Goal: Task Accomplishment & Management: Complete application form

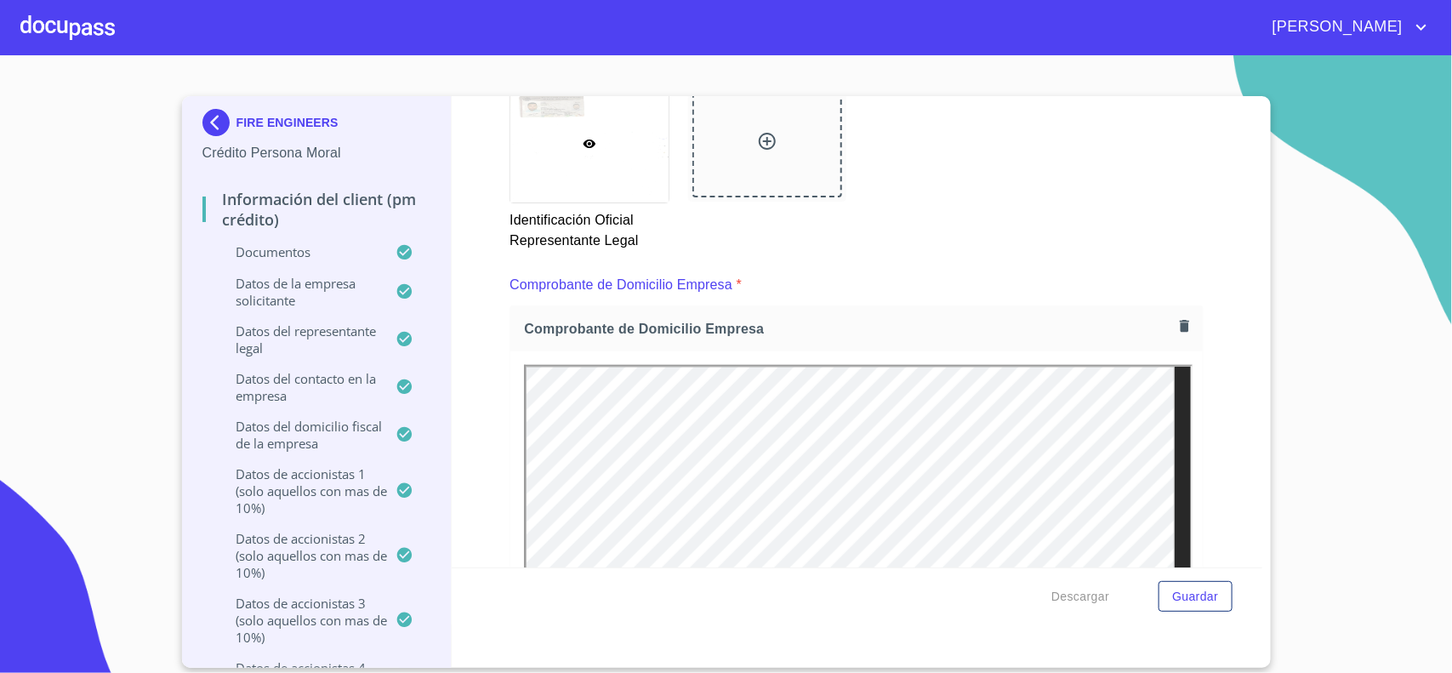
scroll to position [957, 0]
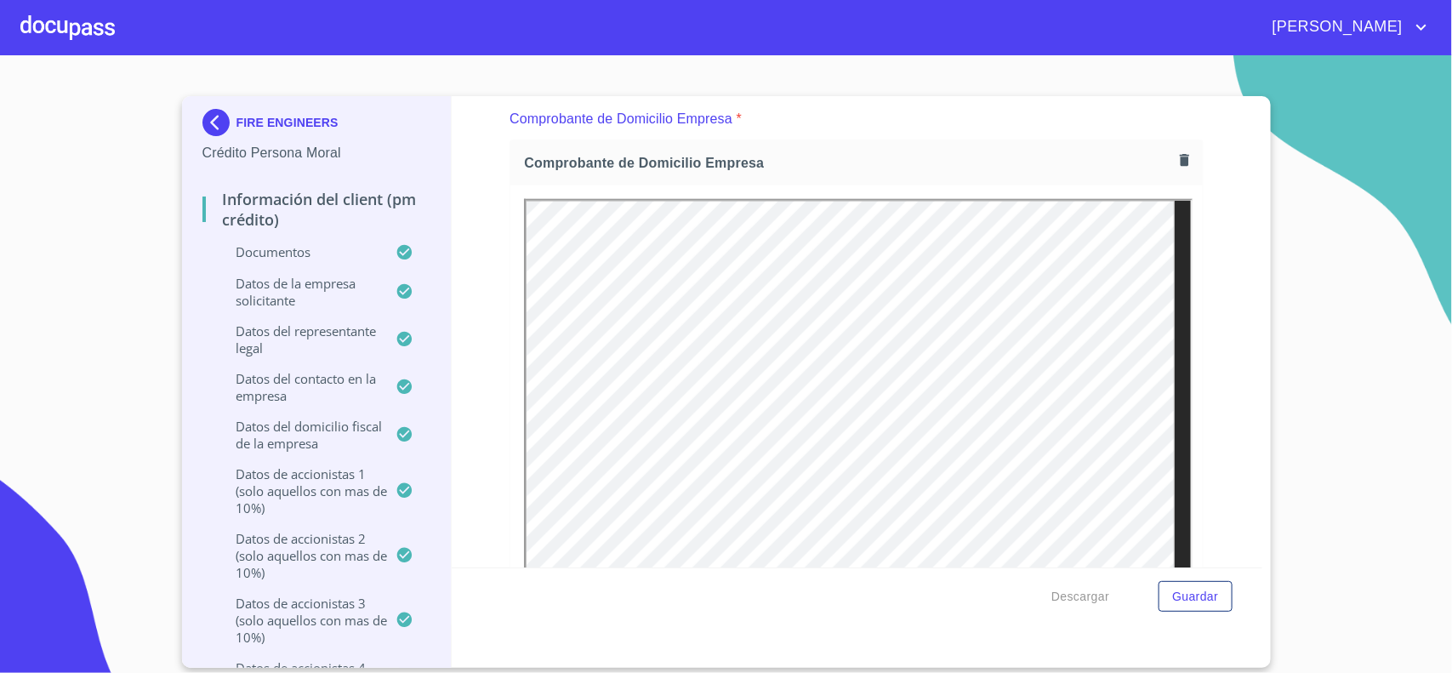
click at [1221, 397] on div "Información del Client (PM crédito) Documentos Documento de identificación repr…" at bounding box center [857, 331] width 811 height 471
click at [1196, 413] on div "Información del Client (PM crédito) Documentos Documento de identificación repr…" at bounding box center [857, 331] width 811 height 471
click at [478, 300] on div "Información del Client (PM crédito) Documentos Documento de identificación repr…" at bounding box center [857, 331] width 811 height 471
drag, startPoint x: 122, startPoint y: 362, endPoint x: 133, endPoint y: 361, distance: 11.1
click at [123, 362] on section "FIRE ENGINEERS Crédito Persona Moral Información del Client (PM crédito) Docume…" at bounding box center [726, 364] width 1452 height 618
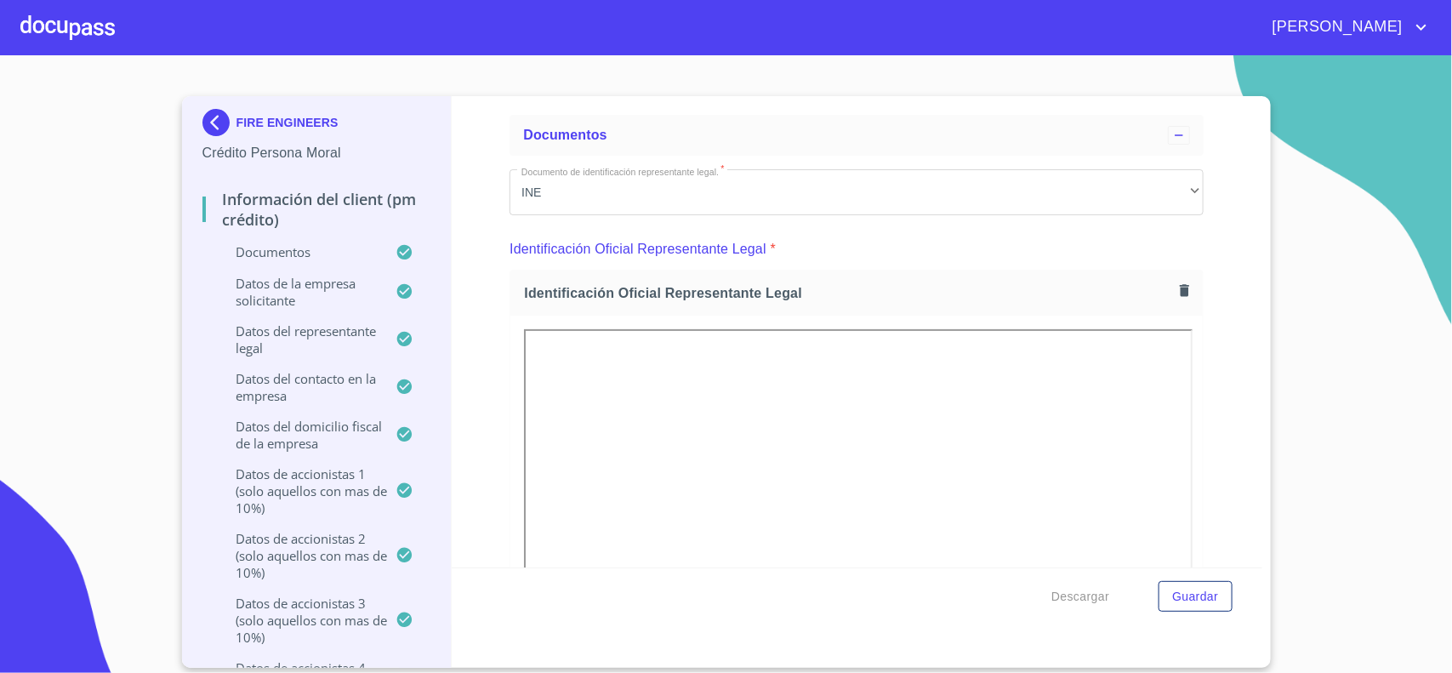
scroll to position [0, 0]
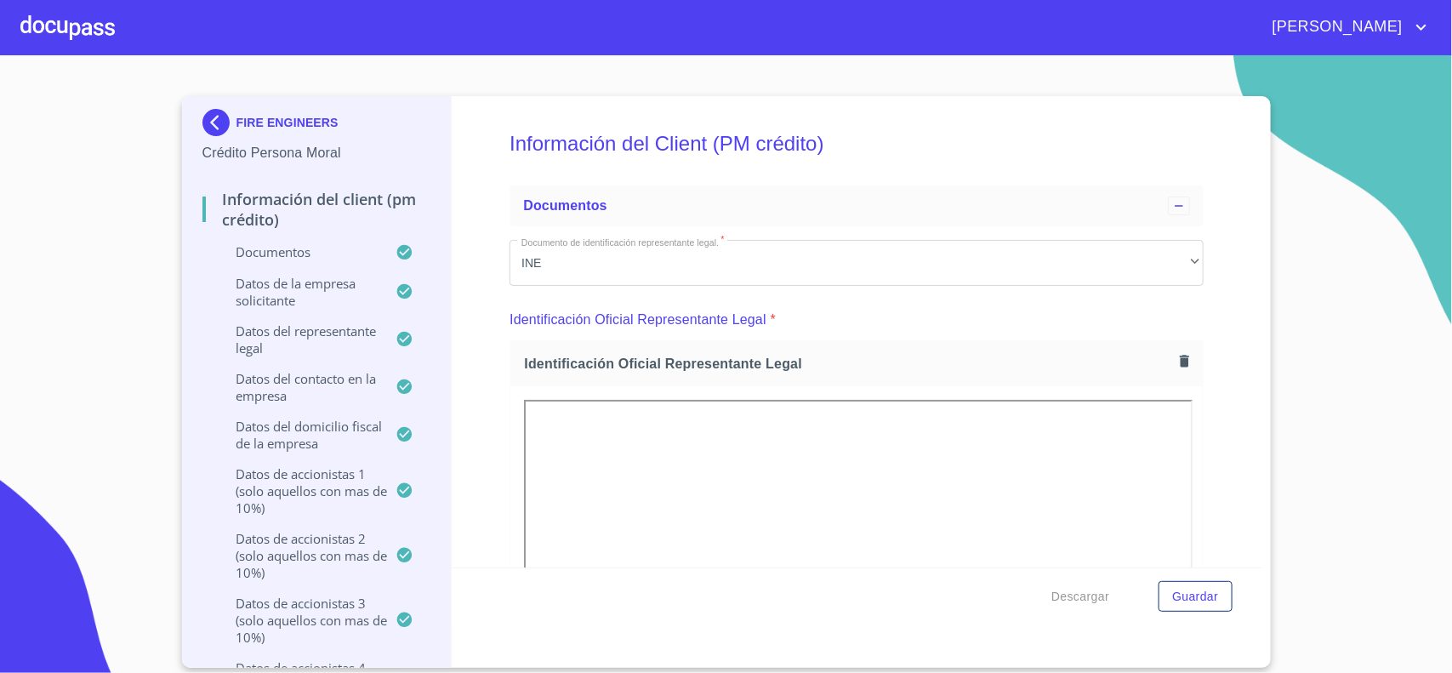
click at [217, 124] on img at bounding box center [219, 122] width 34 height 27
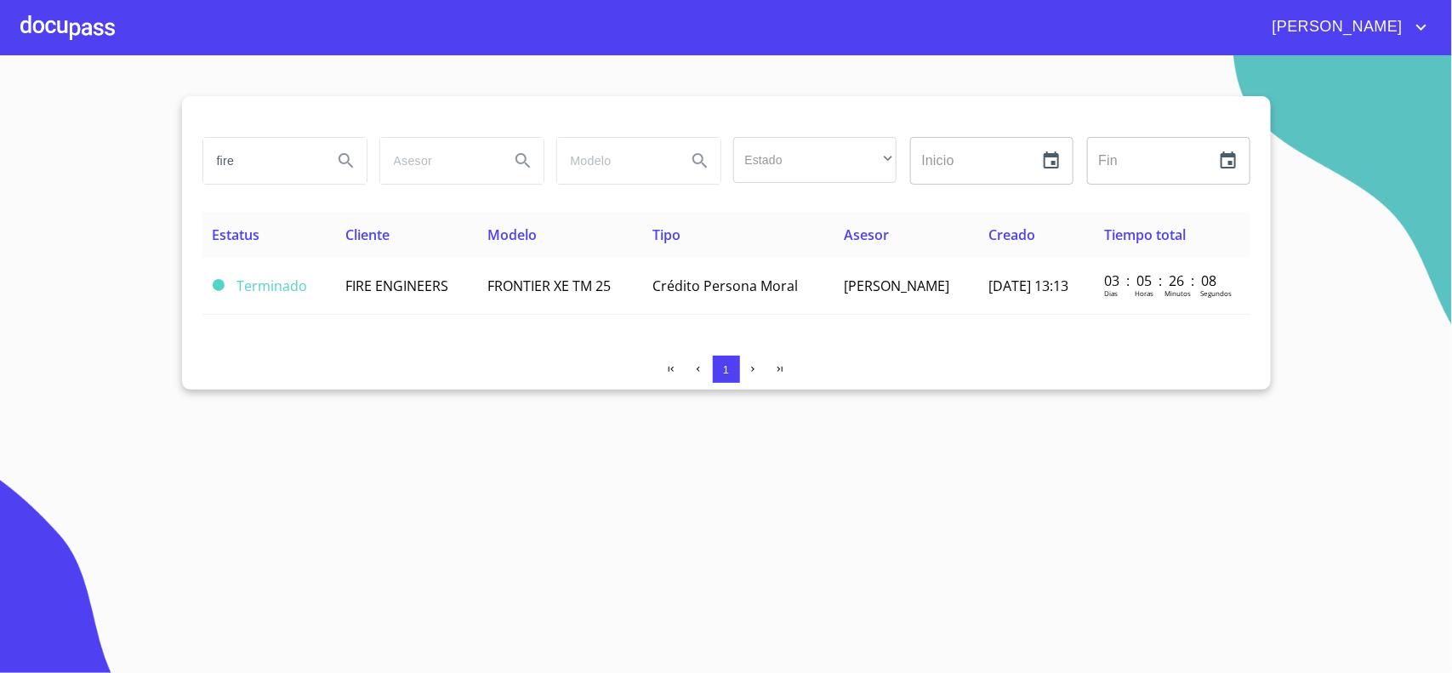
drag, startPoint x: 245, startPoint y: 162, endPoint x: 133, endPoint y: 170, distance: 112.5
click at [150, 170] on section "fire Estado ​ ​ Inicio ​ Fin ​ Estatus Cliente Modelo Tipo Asesor Creado Tiempo…" at bounding box center [726, 364] width 1452 height 618
type input "[PERSON_NAME] [PERSON_NAME]"
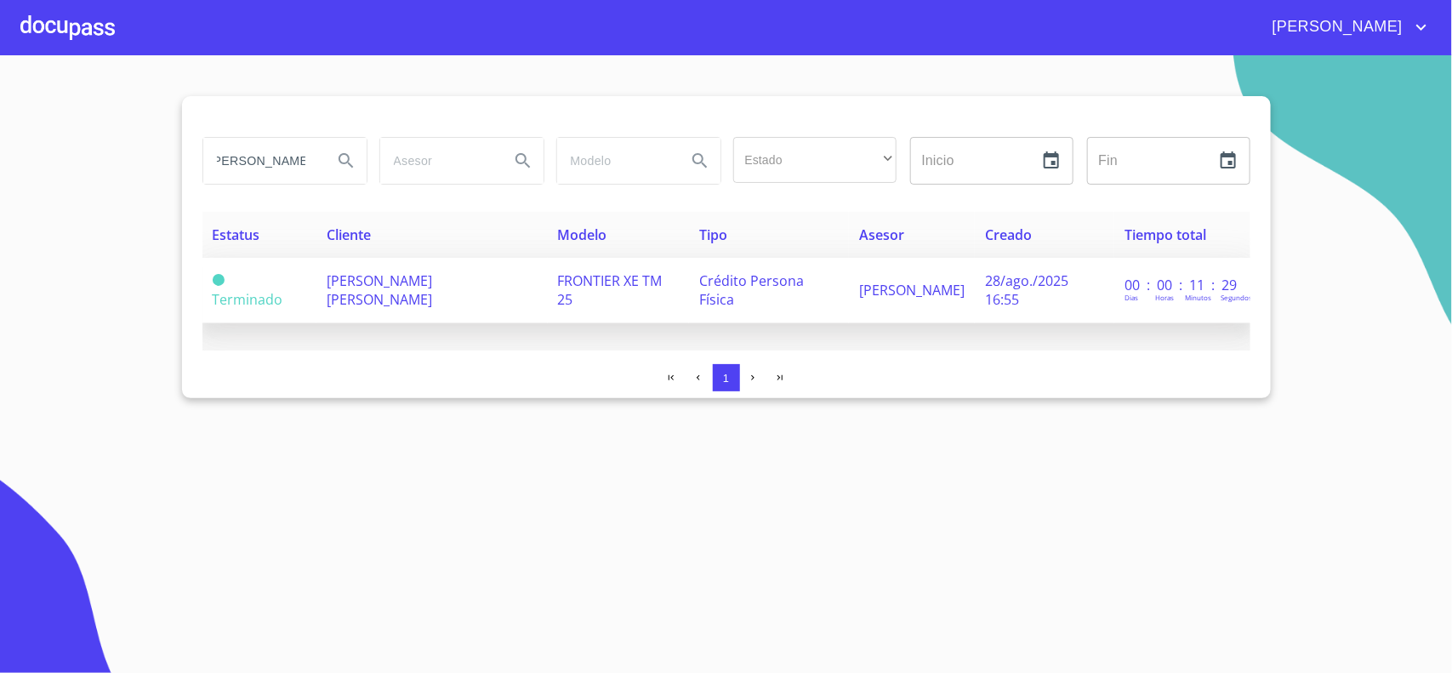
click at [401, 299] on td "[PERSON_NAME] [PERSON_NAME]" at bounding box center [431, 290] width 231 height 65
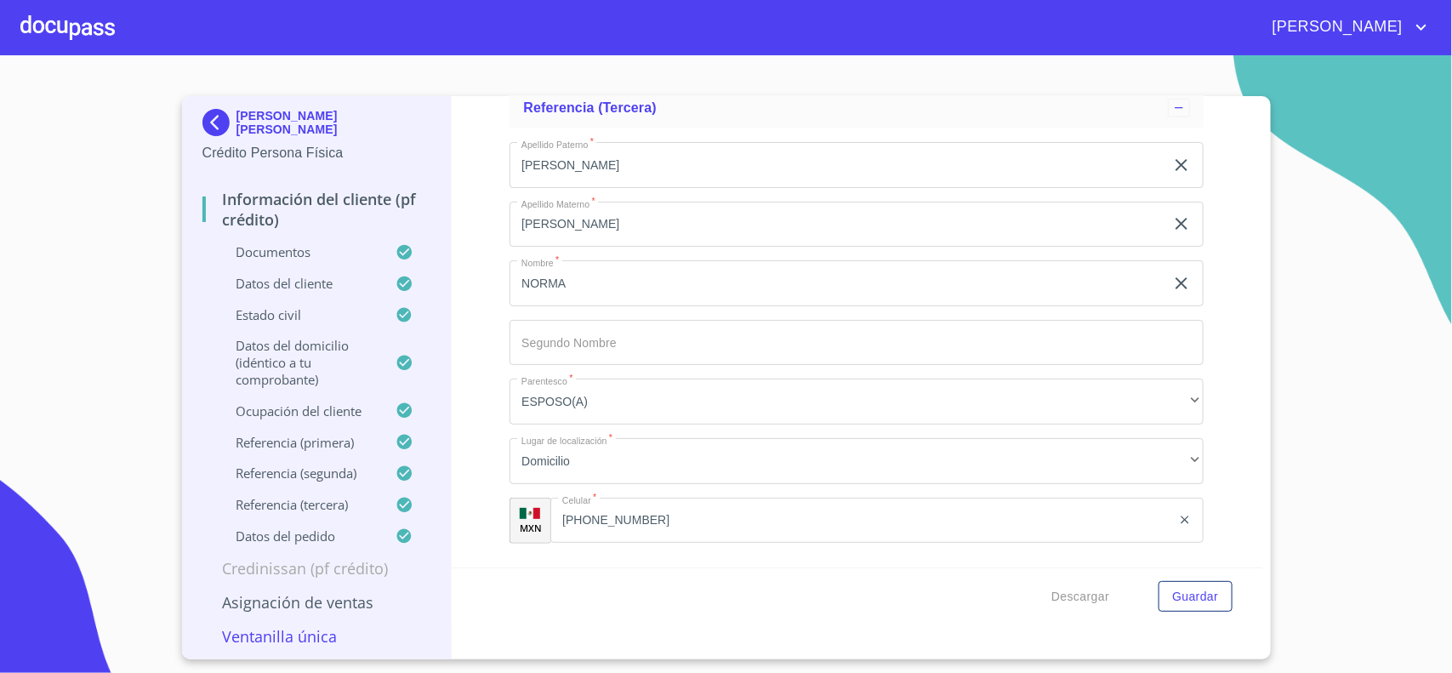
scroll to position [10329, 0]
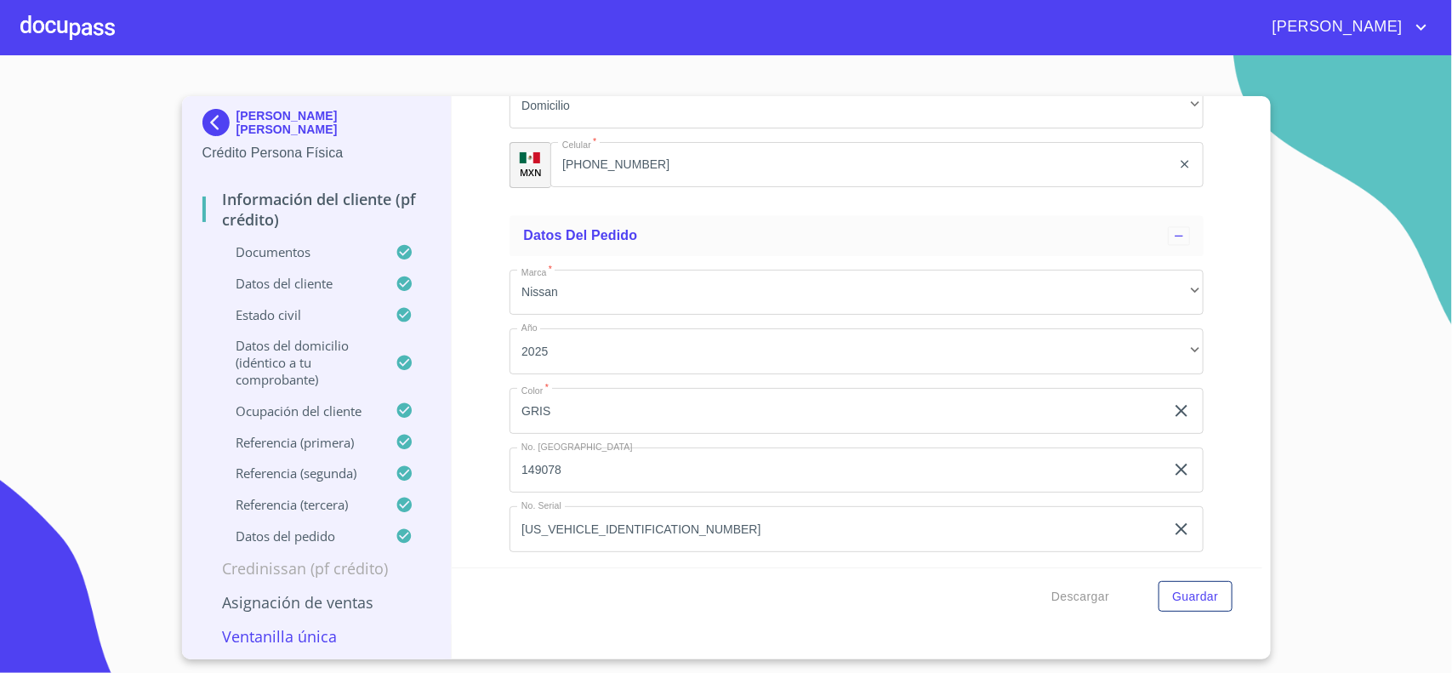
click at [659, 529] on input "[US_VEHICLE_IDENTIFICATION_NUMBER]" at bounding box center [836, 529] width 655 height 46
click at [652, 527] on input "[US_VEHICLE_IDENTIFICATION_NUMBER]" at bounding box center [836, 529] width 655 height 46
click at [652, 525] on input "[US_VEHICLE_IDENTIFICATION_NUMBER]" at bounding box center [836, 529] width 655 height 46
click at [652, 519] on input "[US_VEHICLE_IDENTIFICATION_NUMBER]" at bounding box center [836, 529] width 655 height 46
drag, startPoint x: 635, startPoint y: 519, endPoint x: 423, endPoint y: 509, distance: 212.0
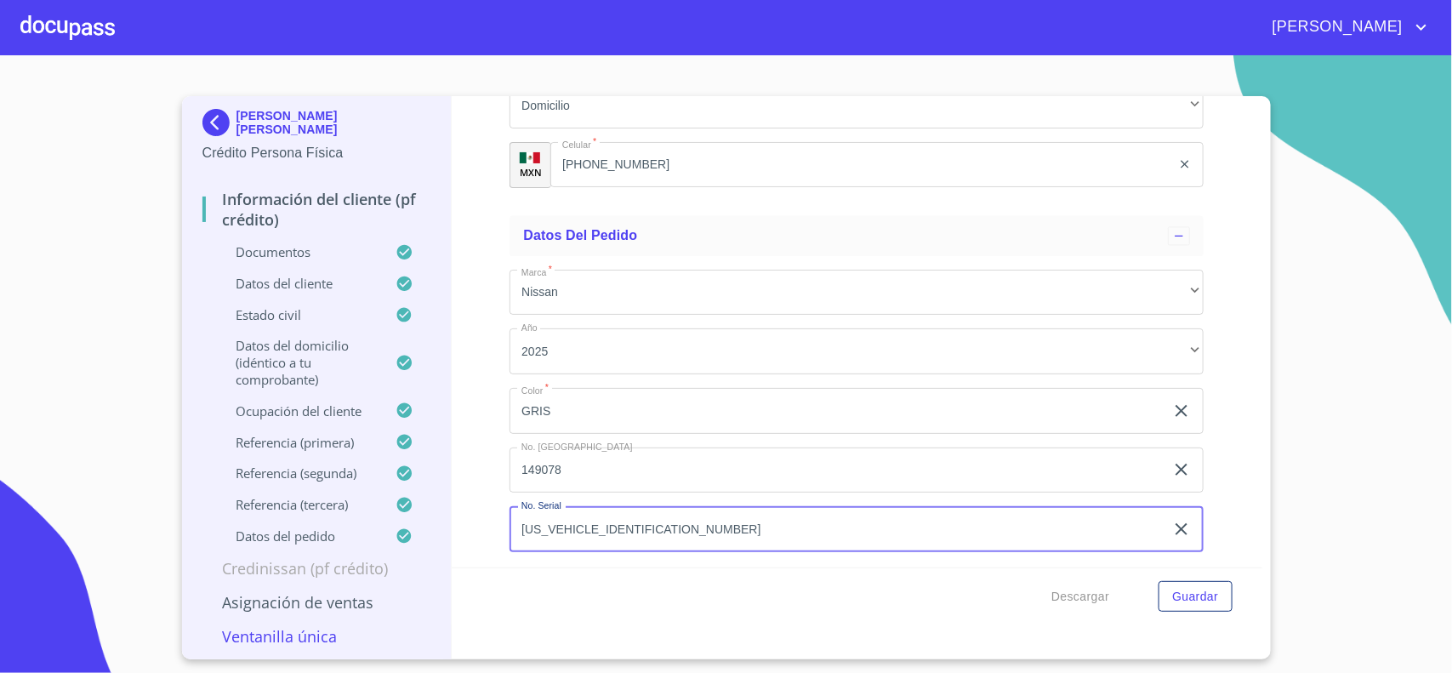
click at [423, 509] on div "[PERSON_NAME] [PERSON_NAME] Crédito Persona Física Información del cliente (PF …" at bounding box center [722, 377] width 1080 height 563
click at [651, 524] on input "[US_VEHICLE_IDENTIFICATION_NUMBER]" at bounding box center [836, 529] width 655 height 46
drag, startPoint x: 647, startPoint y: 521, endPoint x: 544, endPoint y: 523, distance: 102.9
click at [544, 523] on input "[US_VEHICLE_IDENTIFICATION_NUMBER]" at bounding box center [836, 529] width 655 height 46
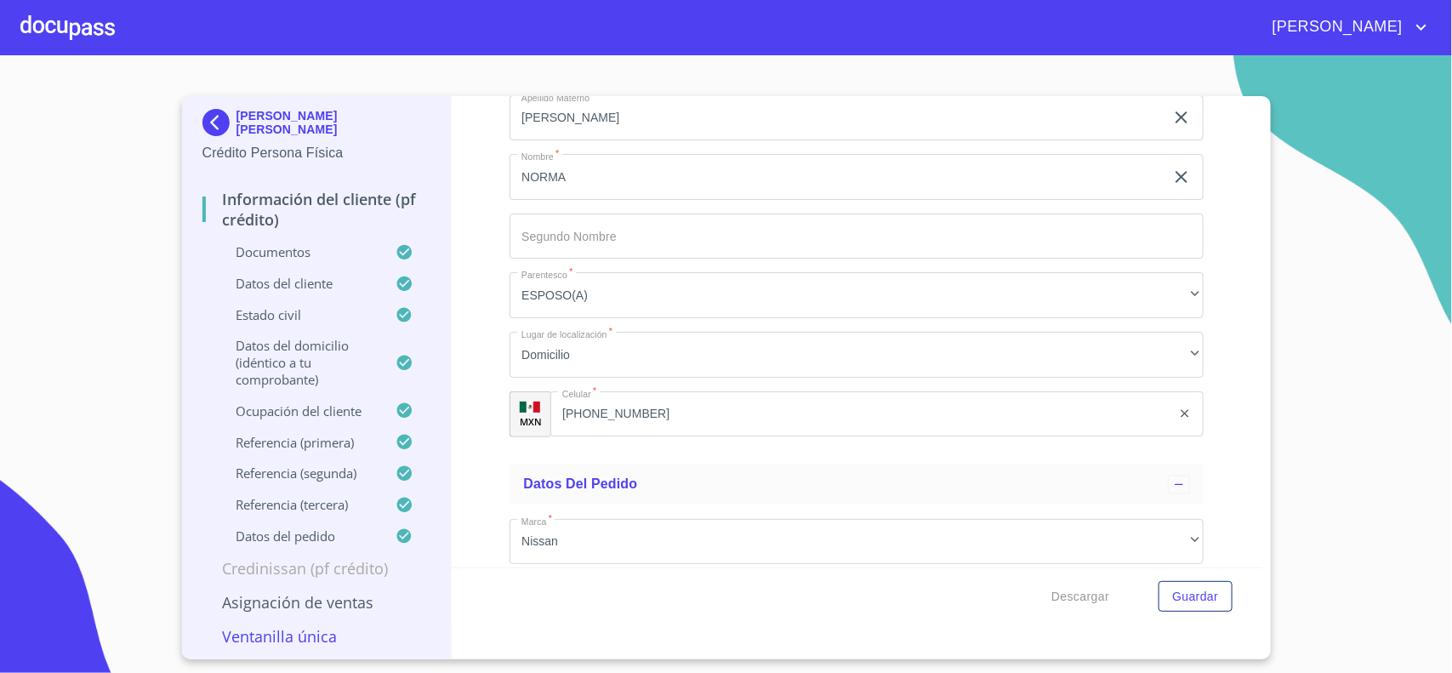
scroll to position [10010, 0]
